Goal: Information Seeking & Learning: Find specific fact

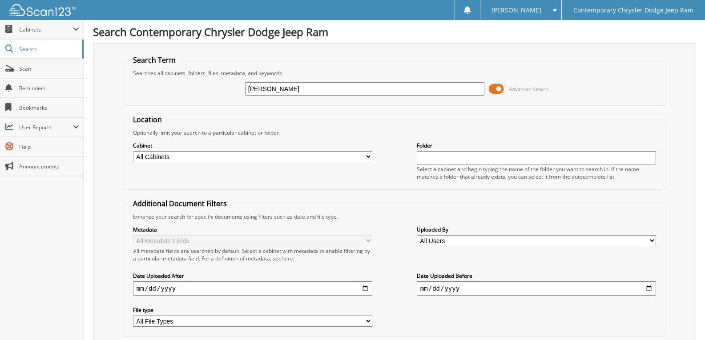
type input "[PERSON_NAME]"
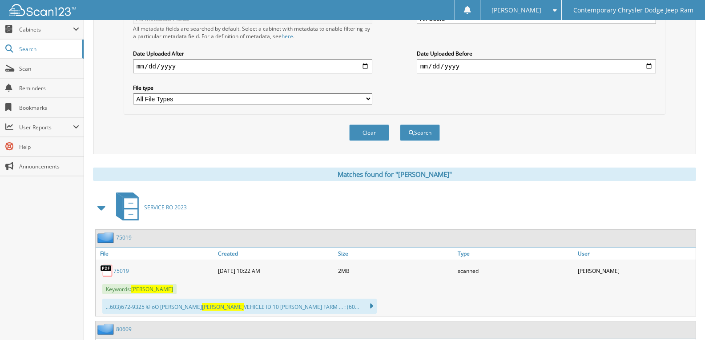
scroll to position [400, 0]
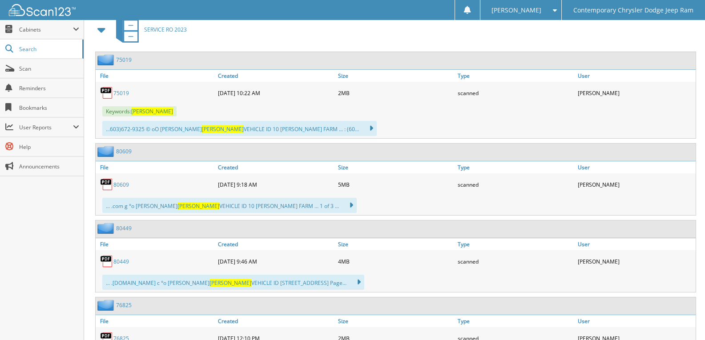
click at [101, 30] on span at bounding box center [102, 30] width 12 height 16
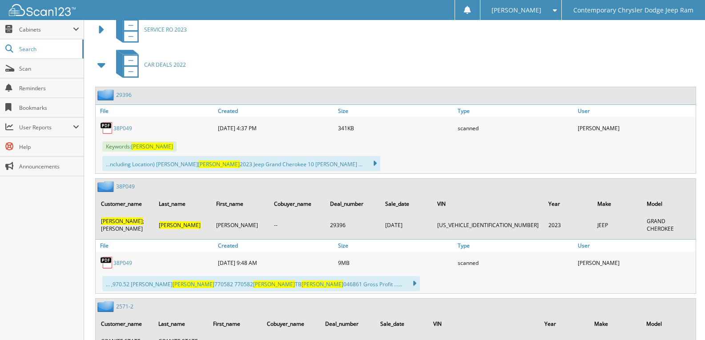
click at [99, 67] on span at bounding box center [102, 65] width 12 height 16
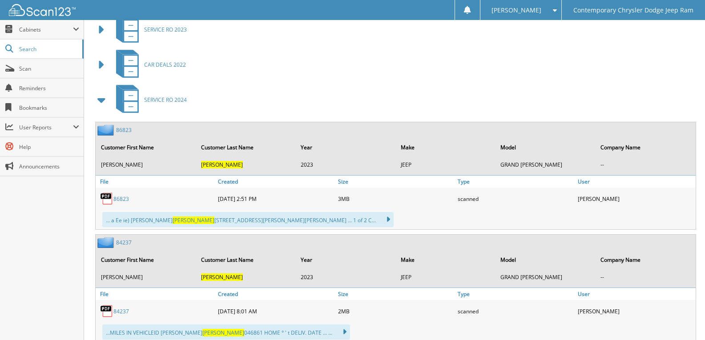
click at [102, 98] on span at bounding box center [102, 100] width 12 height 16
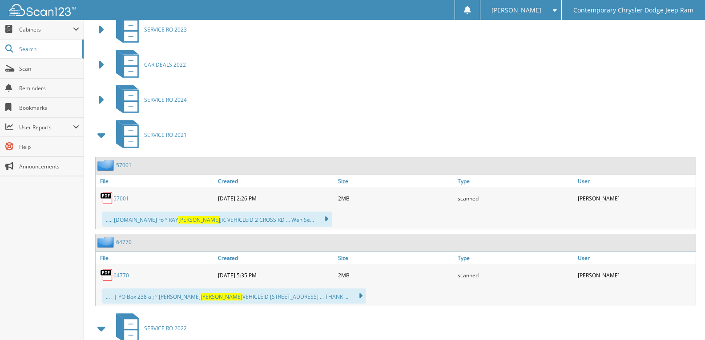
click at [103, 137] on span at bounding box center [102, 135] width 12 height 16
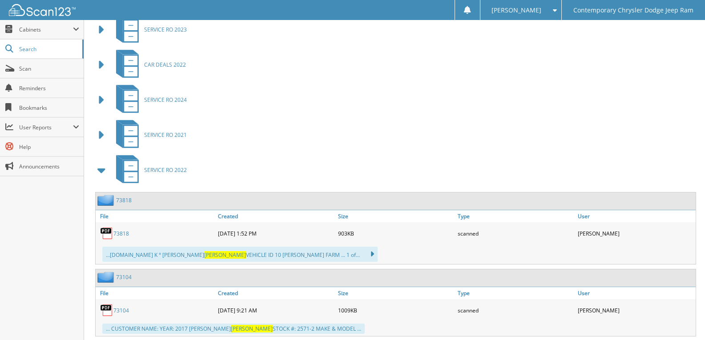
click at [107, 173] on span at bounding box center [102, 170] width 12 height 16
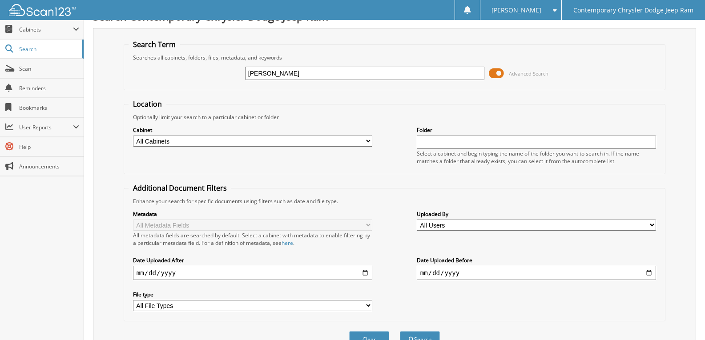
scroll to position [0, 0]
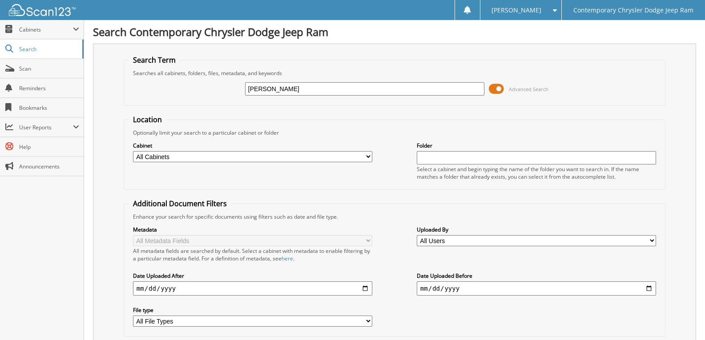
drag, startPoint x: 344, startPoint y: 89, endPoint x: 0, endPoint y: 2, distance: 355.3
type input "35S027"
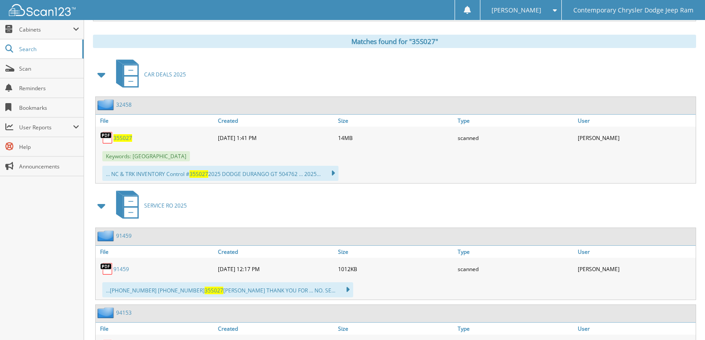
scroll to position [356, 0]
drag, startPoint x: 118, startPoint y: 135, endPoint x: 124, endPoint y: 135, distance: 5.8
click at [118, 135] on span "35S027" at bounding box center [122, 138] width 19 height 8
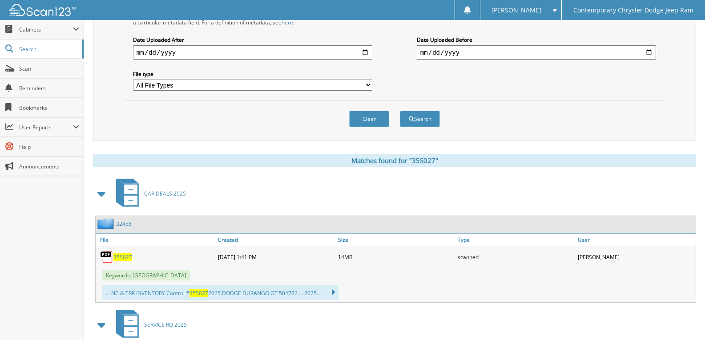
scroll to position [0, 0]
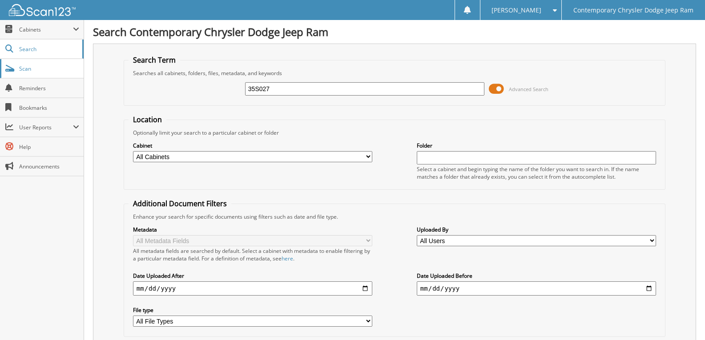
click at [42, 66] on span "Scan" at bounding box center [49, 69] width 60 height 8
type input "FLYNN"
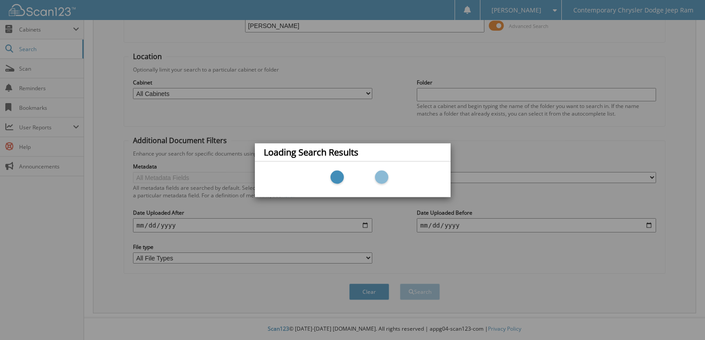
scroll to position [64, 0]
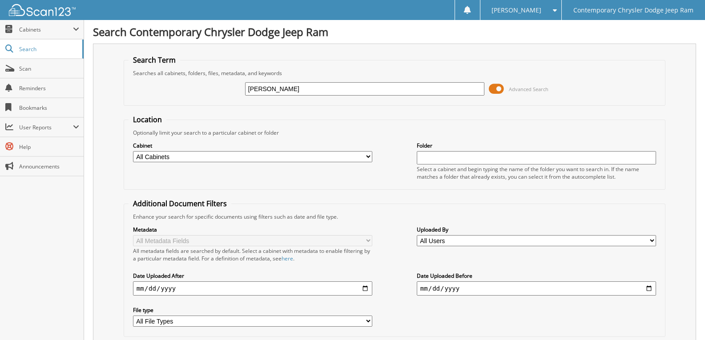
drag, startPoint x: 287, startPoint y: 83, endPoint x: 123, endPoint y: 31, distance: 171.6
click at [236, 83] on div "FLYNN Advanced Search" at bounding box center [395, 89] width 532 height 24
type input "52S304"
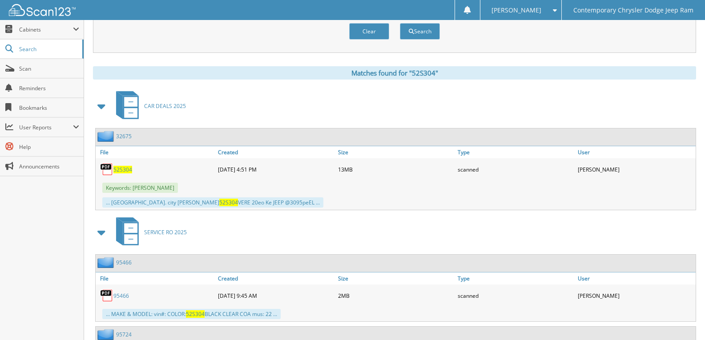
scroll to position [405, 0]
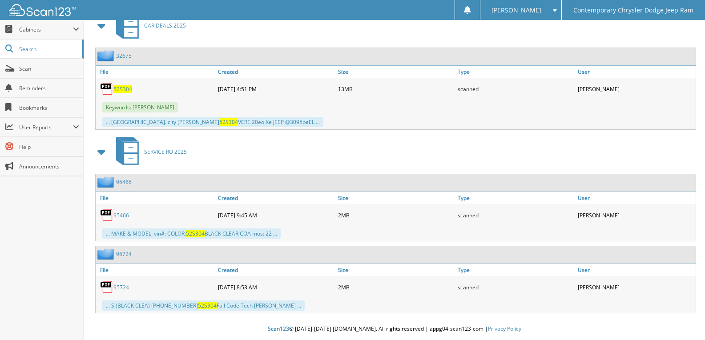
click at [125, 86] on span "52S304" at bounding box center [122, 89] width 19 height 8
drag, startPoint x: 534, startPoint y: 95, endPoint x: 569, endPoint y: 18, distance: 84.6
click at [569, 19] on div "Contemporary Chrysler Dodge Jeep Ram" at bounding box center [633, 10] width 134 height 20
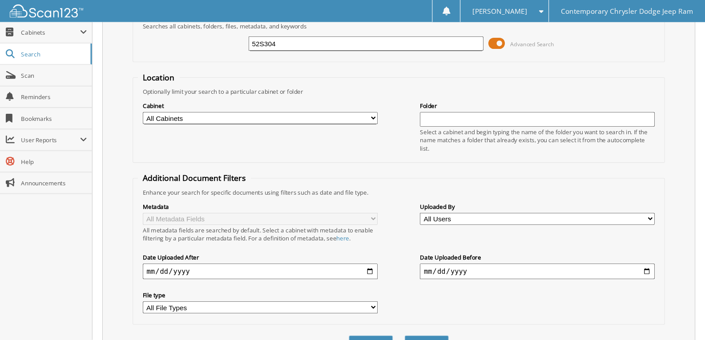
scroll to position [0, 0]
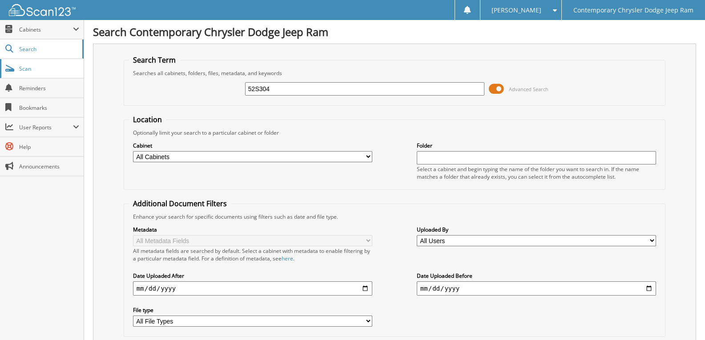
drag, startPoint x: 374, startPoint y: 93, endPoint x: 0, endPoint y: 61, distance: 375.1
paste input "1C4PJXAN1SW628020"
type input "1C4PJXAN1SW628020"
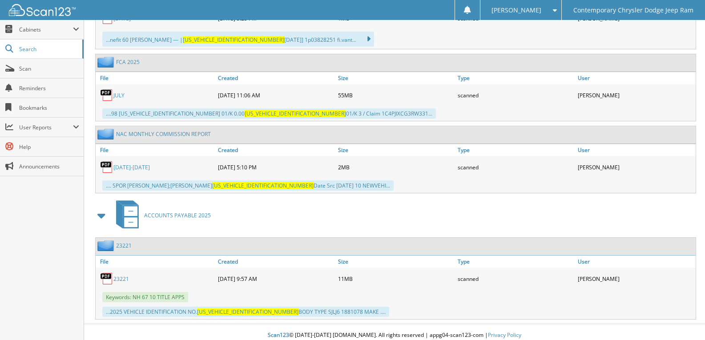
scroll to position [1047, 0]
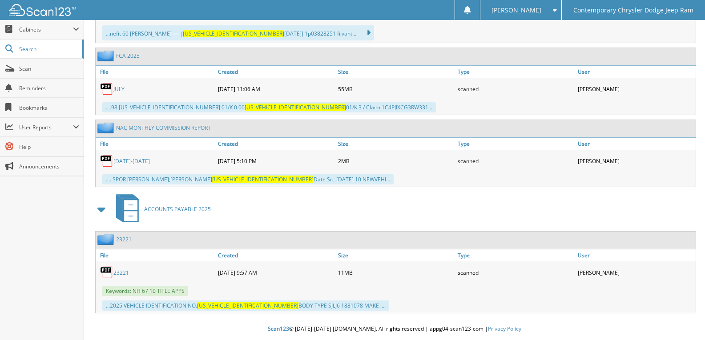
click at [117, 274] on link "23221" at bounding box center [121, 273] width 16 height 8
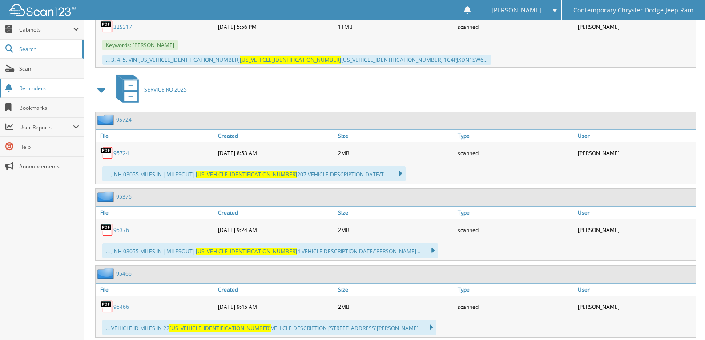
scroll to position [424, 0]
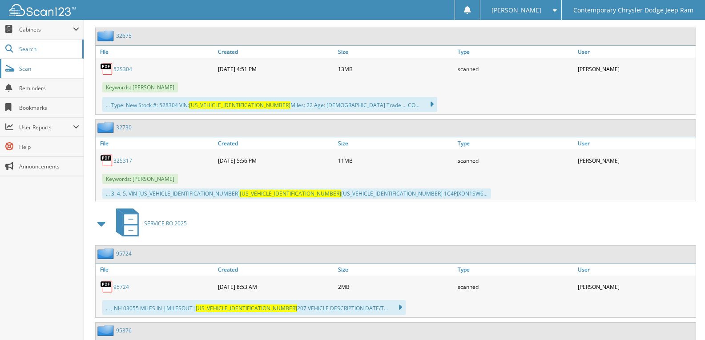
click at [38, 69] on span "Scan" at bounding box center [49, 69] width 60 height 8
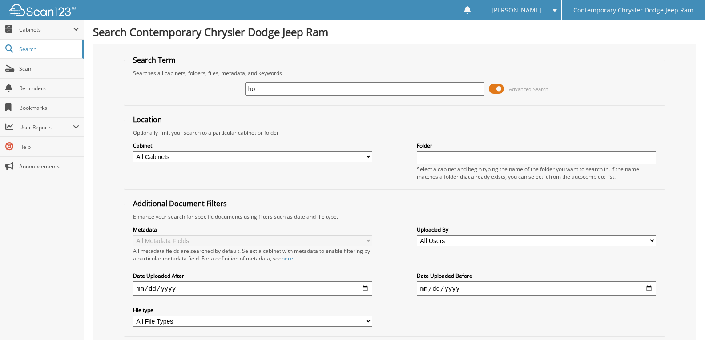
type input "h"
type input "[PERSON_NAME]"
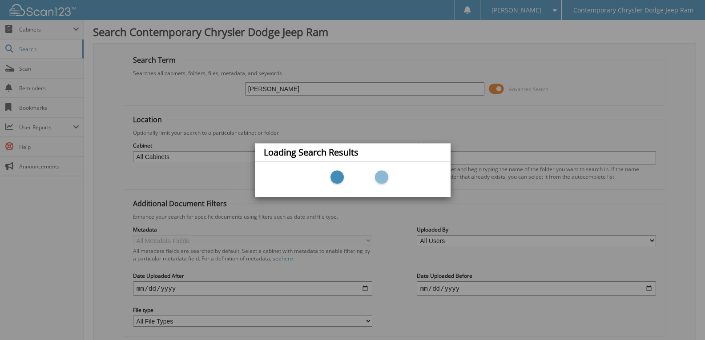
scroll to position [24, 0]
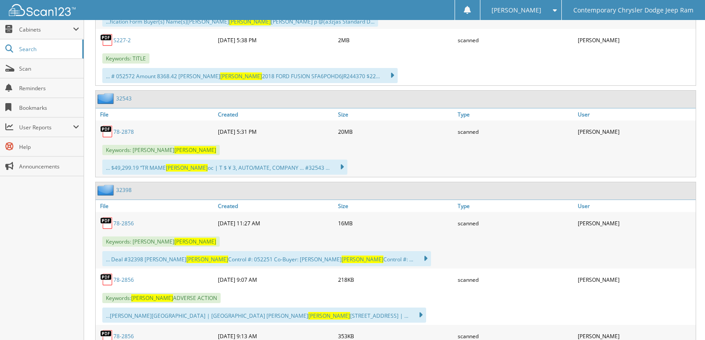
scroll to position [623, 0]
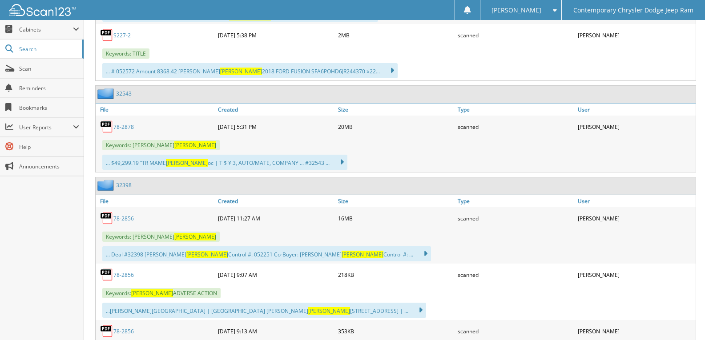
click at [126, 126] on link "78-2878" at bounding box center [123, 127] width 20 height 8
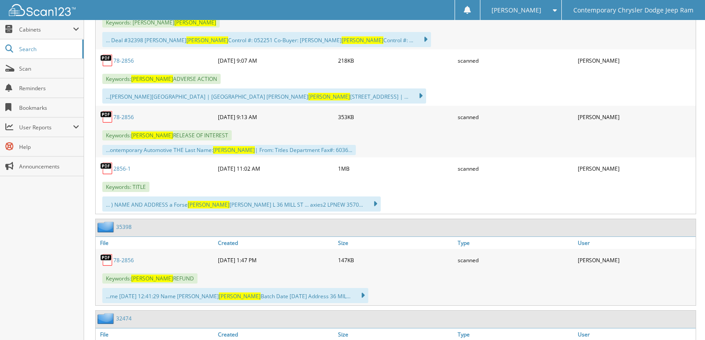
scroll to position [845, 0]
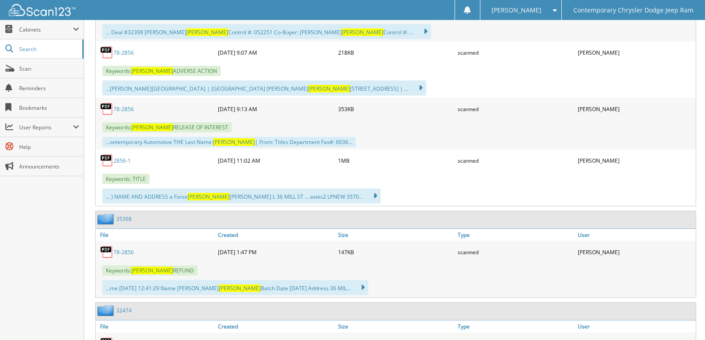
click at [125, 110] on link "78-2856" at bounding box center [123, 109] width 20 height 8
click at [453, 145] on div "...ontemporary Automotive THE Last Name: [PERSON_NAME] | From: Titles Departmen…" at bounding box center [396, 142] width 600 height 15
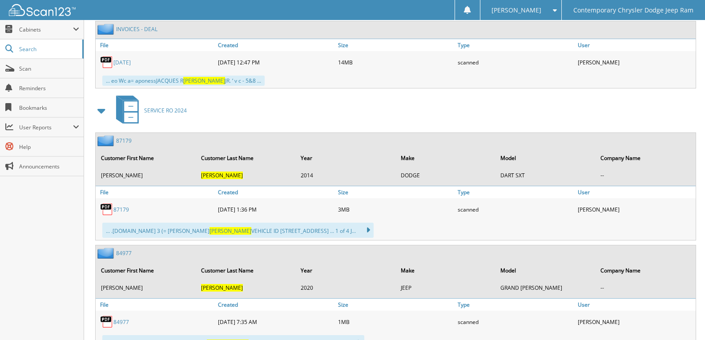
scroll to position [2536, 0]
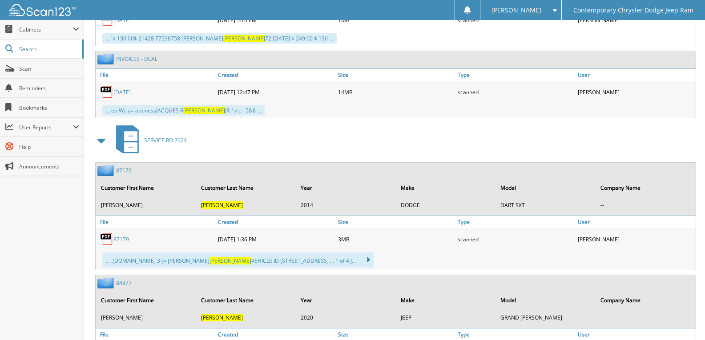
click at [100, 141] on span at bounding box center [102, 141] width 12 height 16
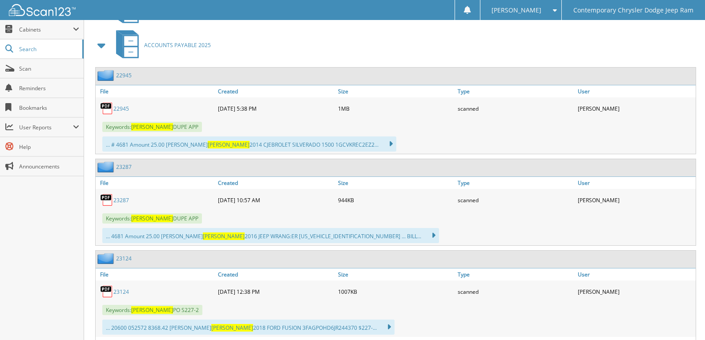
scroll to position [2669, 0]
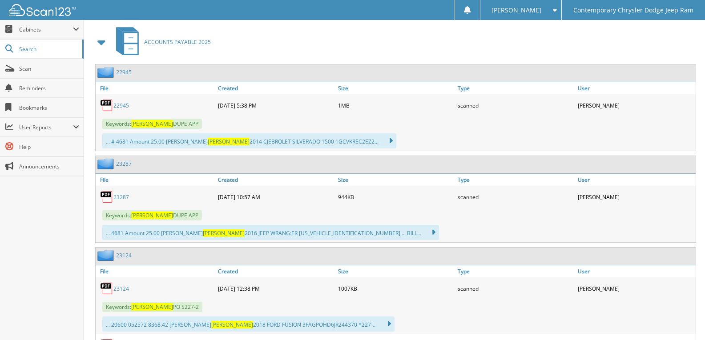
click at [123, 105] on link "22945" at bounding box center [121, 106] width 16 height 8
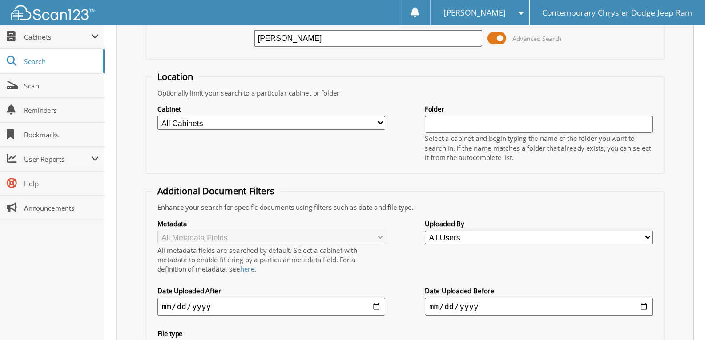
scroll to position [0, 0]
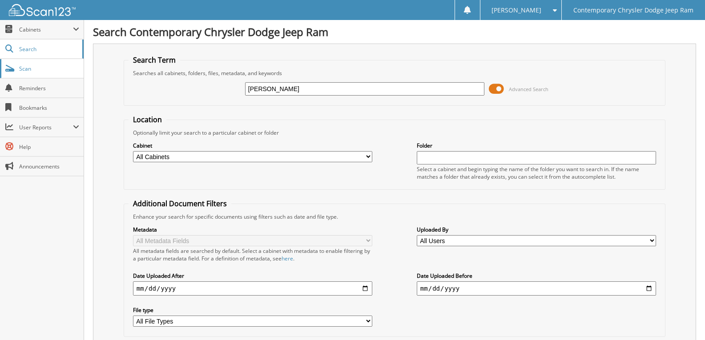
drag, startPoint x: 296, startPoint y: 95, endPoint x: 0, endPoint y: 67, distance: 297.2
click at [237, 94] on div "[PERSON_NAME] Advanced Search" at bounding box center [395, 89] width 532 height 24
paste input "[US_VEHICLE_IDENTIFICATION_NUMBER]"
type input "[US_VEHICLE_IDENTIFICATION_NUMBER]"
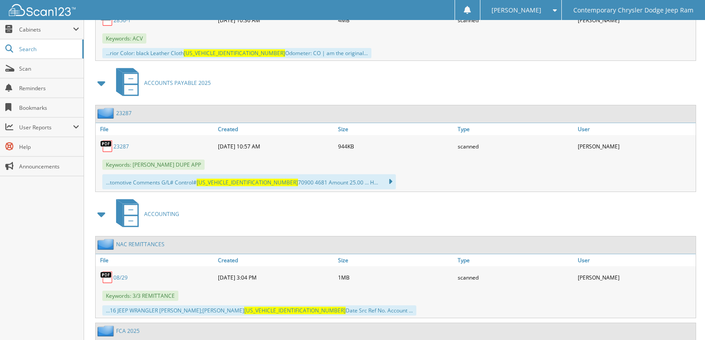
scroll to position [979, 0]
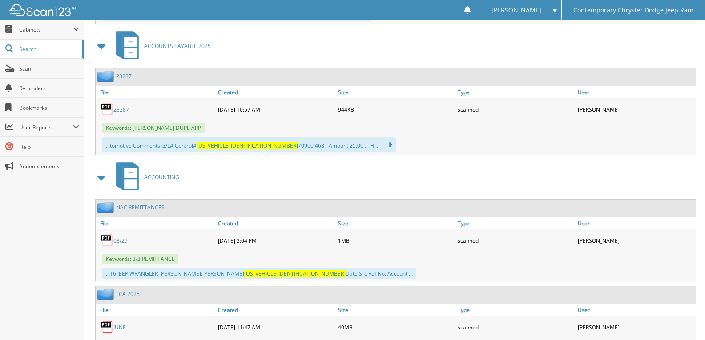
click at [135, 108] on div "23287" at bounding box center [156, 110] width 120 height 18
click at [123, 108] on link "23287" at bounding box center [121, 110] width 16 height 8
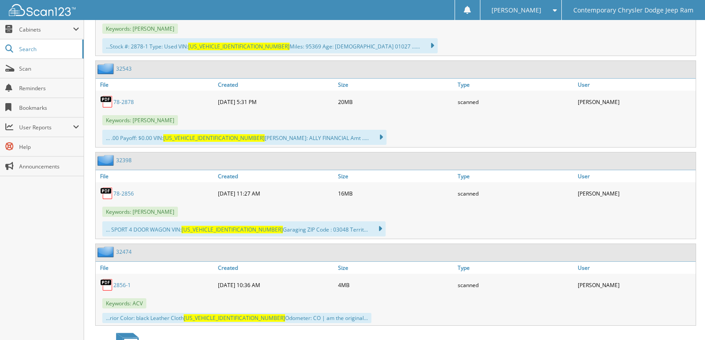
scroll to position [663, 0]
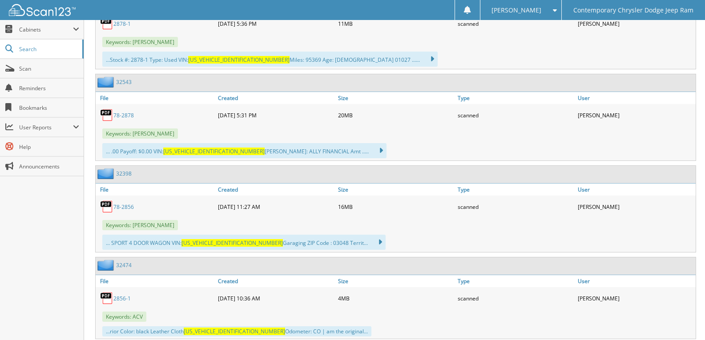
click at [125, 113] on link "78-2878" at bounding box center [123, 116] width 20 height 8
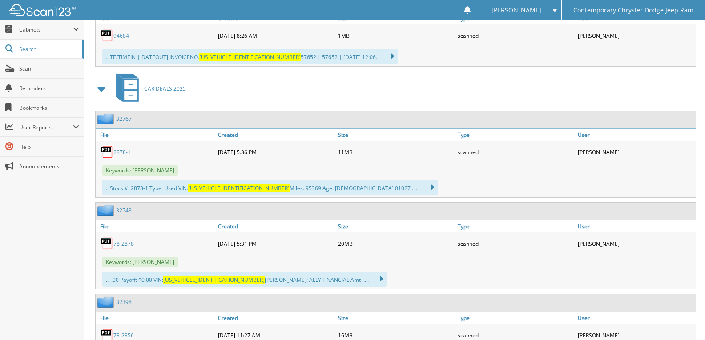
scroll to position [530, 0]
